Goal: Answer question/provide support: Share knowledge or assist other users

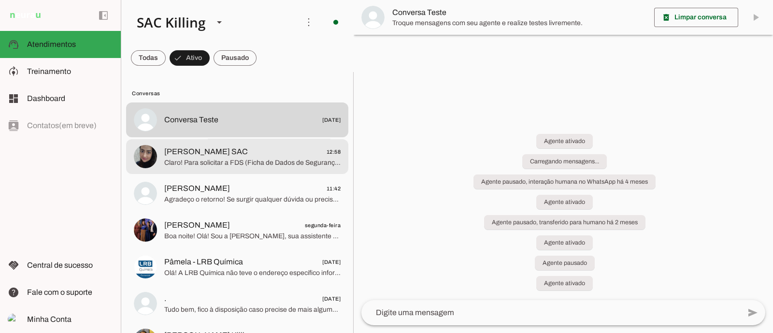
click at [203, 173] on md-item "[PERSON_NAME] SAC 12:58 Claro! Para solicitar a FDS (Ficha de Dados de Seguranç…" at bounding box center [237, 156] width 222 height 35
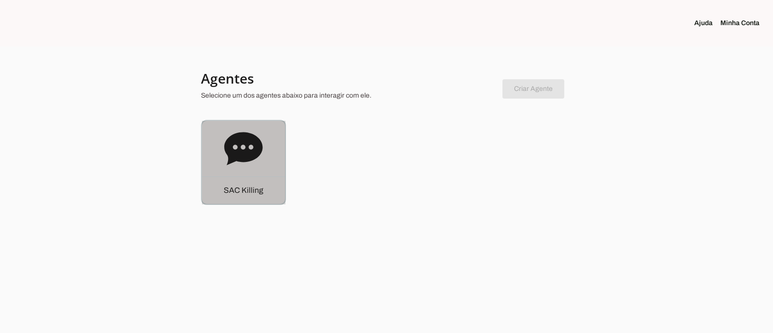
click at [249, 178] on div "S A C K i l l i n g" at bounding box center [243, 190] width 83 height 28
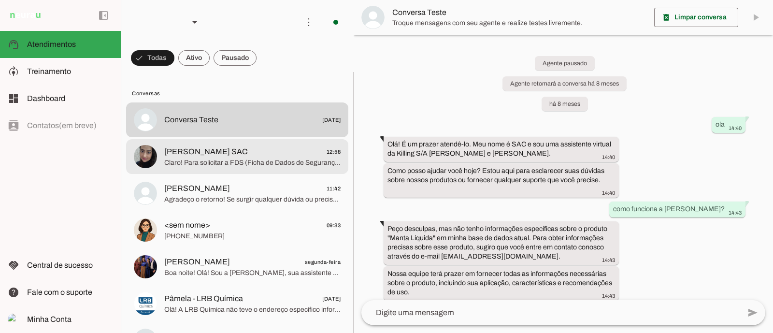
scroll to position [9699, 0]
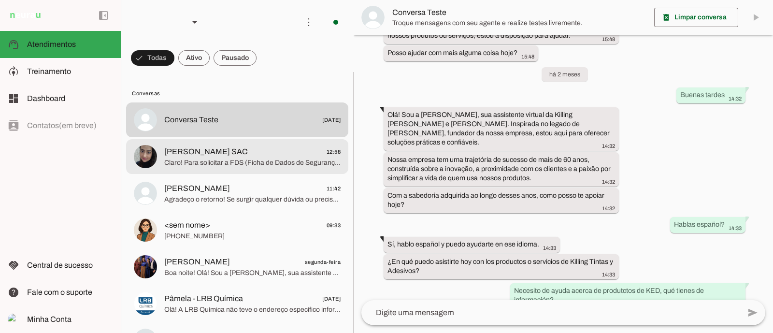
click at [248, 149] on span "Cintia Lazarin SAC 12:58" at bounding box center [252, 151] width 176 height 12
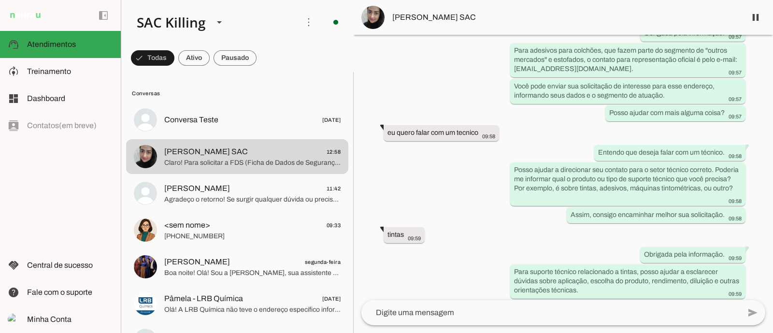
scroll to position [20158, 0]
